Goal: Information Seeking & Learning: Find specific fact

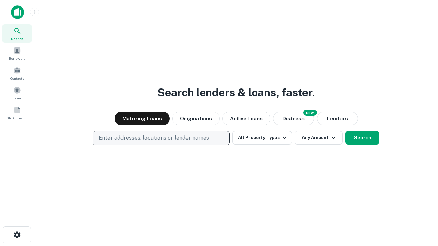
click at [161, 138] on p "Enter addresses, locations or lender names" at bounding box center [154, 138] width 111 height 8
type input "**********"
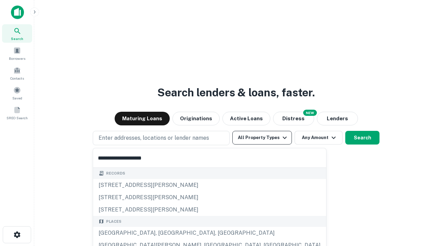
click at [164, 233] on div "Santa Monica, CA, USA" at bounding box center [209, 233] width 233 height 12
click at [262, 138] on button "All Property Types" at bounding box center [262, 138] width 60 height 14
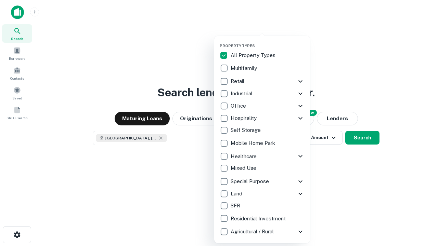
click at [268, 41] on button "button" at bounding box center [268, 41] width 96 height 0
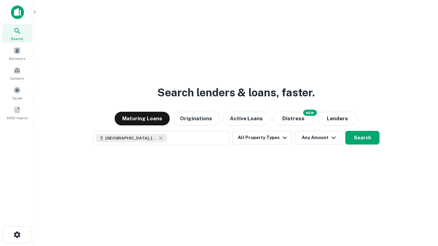
scroll to position [11, 0]
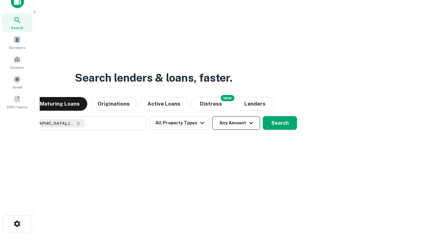
click at [212, 116] on button "Any Amount" at bounding box center [236, 123] width 48 height 14
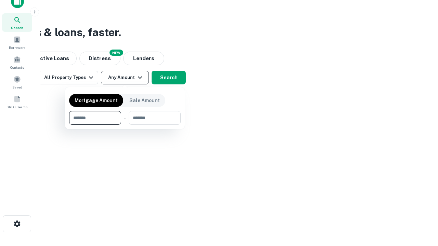
type input "*******"
click at [125, 125] on button "button" at bounding box center [125, 125] width 112 height 0
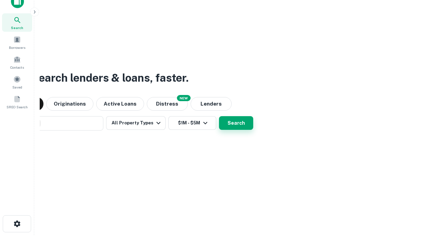
click at [219, 116] on button "Search" at bounding box center [236, 123] width 34 height 14
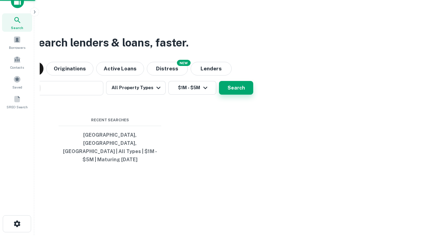
scroll to position [22, 194]
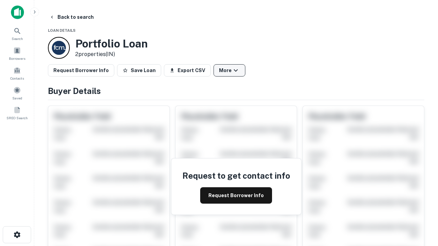
click at [229, 71] on button "More" at bounding box center [230, 70] width 32 height 12
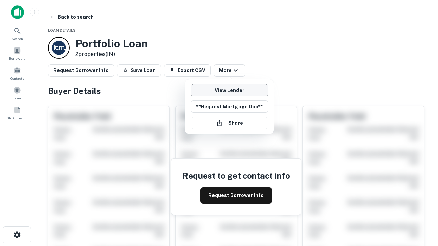
click at [229, 90] on link "View Lender" at bounding box center [230, 90] width 78 height 12
